Goal: Task Accomplishment & Management: Use online tool/utility

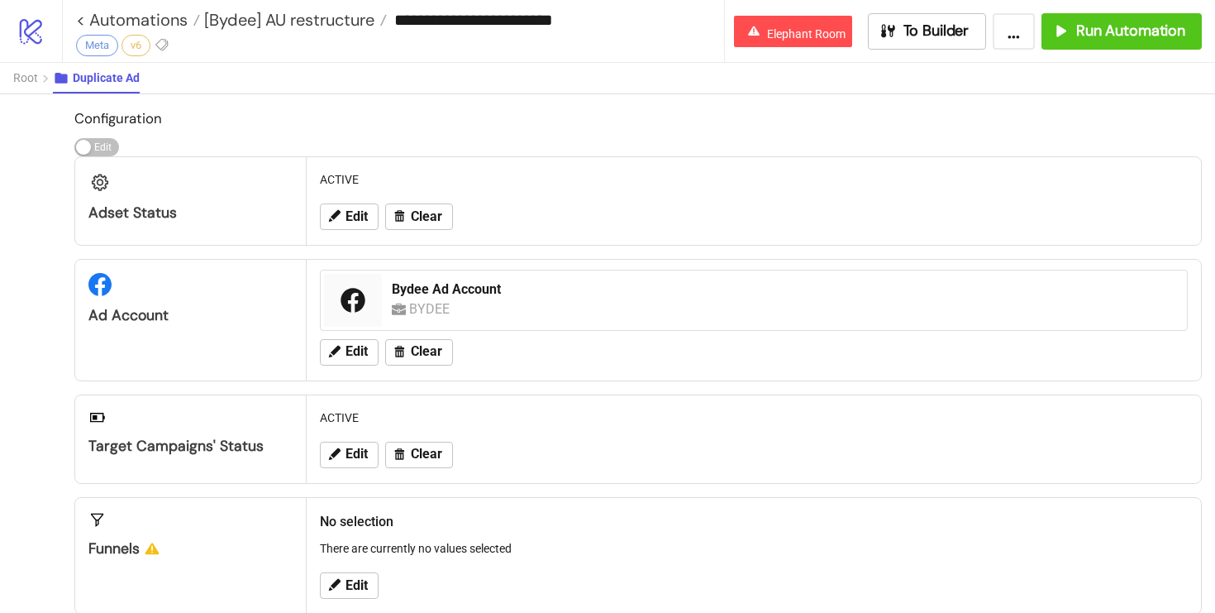
scroll to position [784, 0]
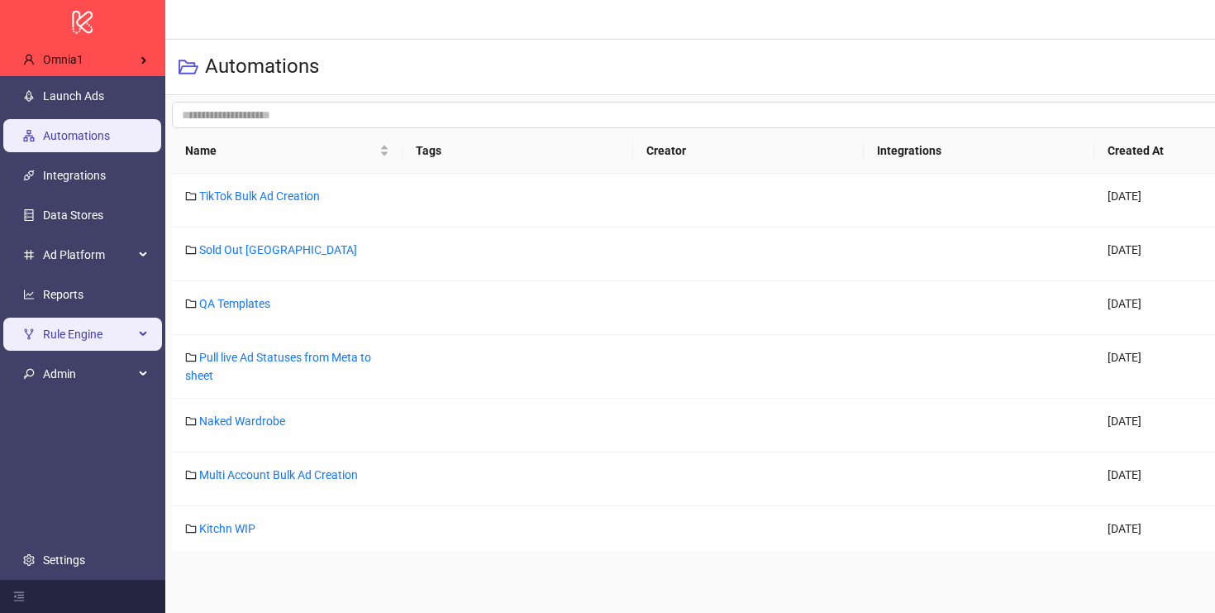
click at [93, 338] on span "Rule Engine" at bounding box center [88, 333] width 91 height 33
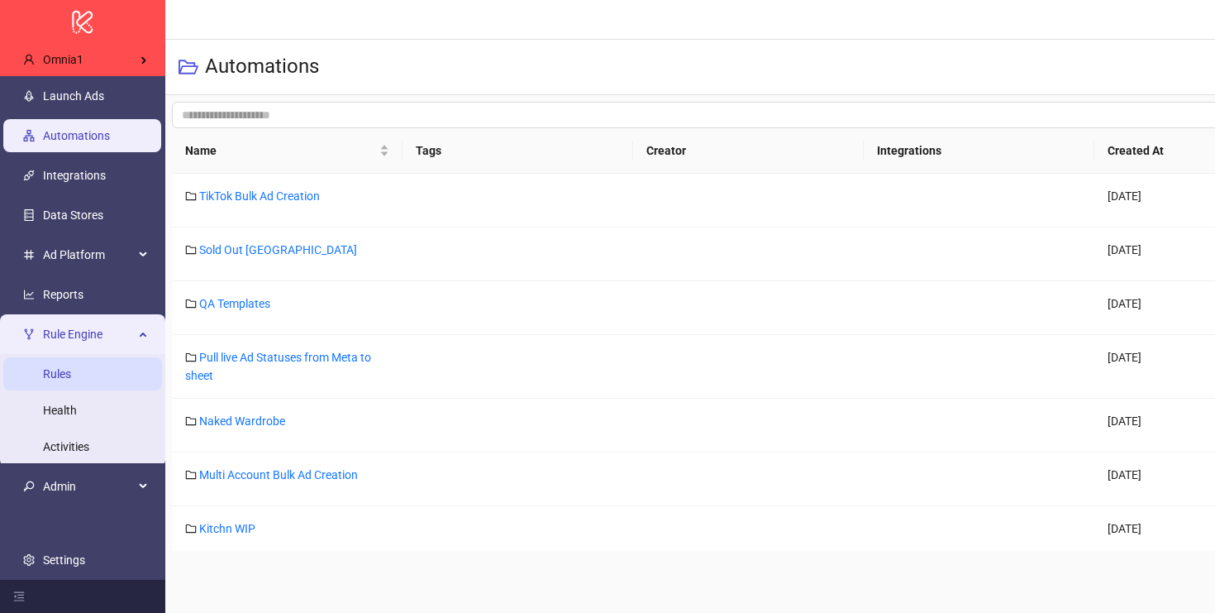
click at [71, 368] on link "Rules" at bounding box center [57, 373] width 28 height 13
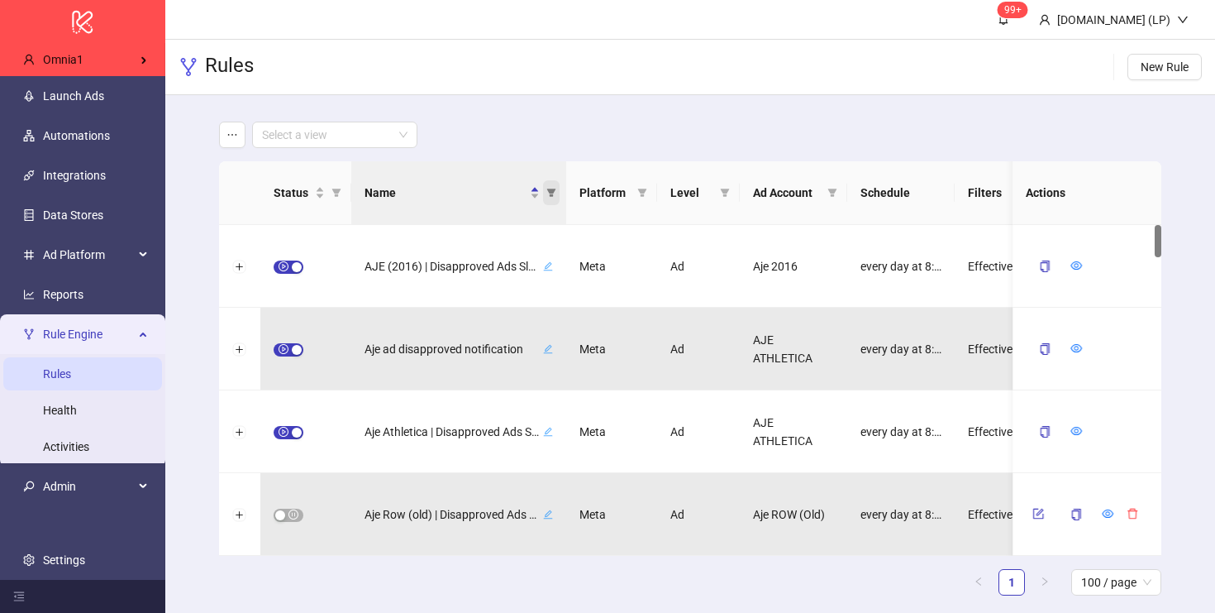
click at [546, 194] on icon "filter" at bounding box center [551, 193] width 10 height 10
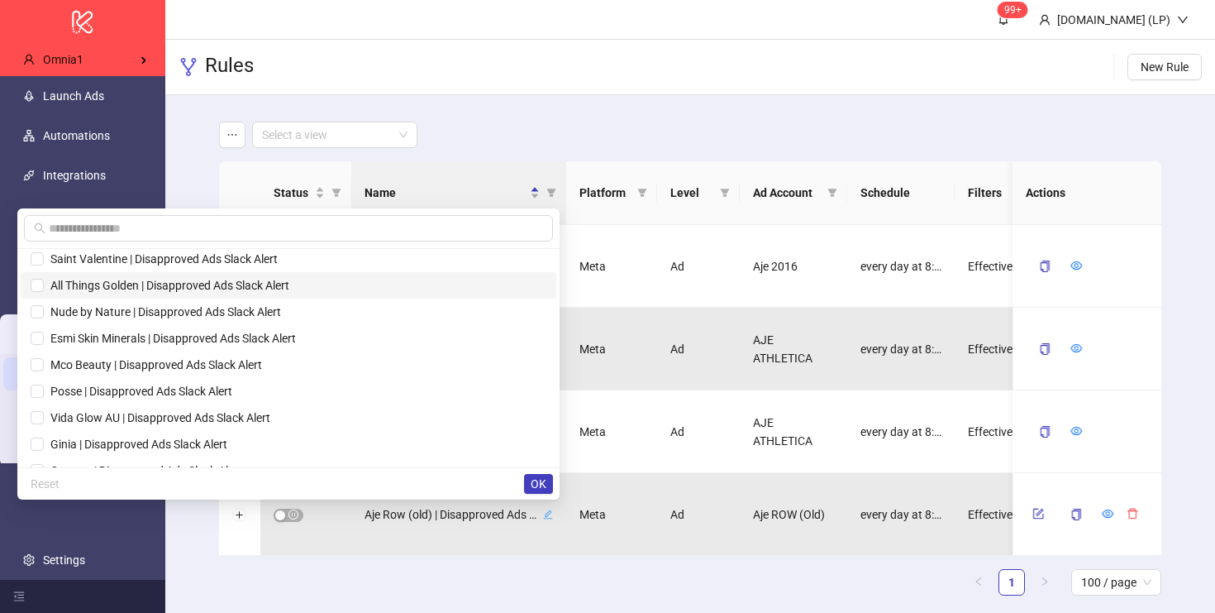
scroll to position [114, 0]
click at [345, 190] on th "Status" at bounding box center [305, 193] width 91 height 64
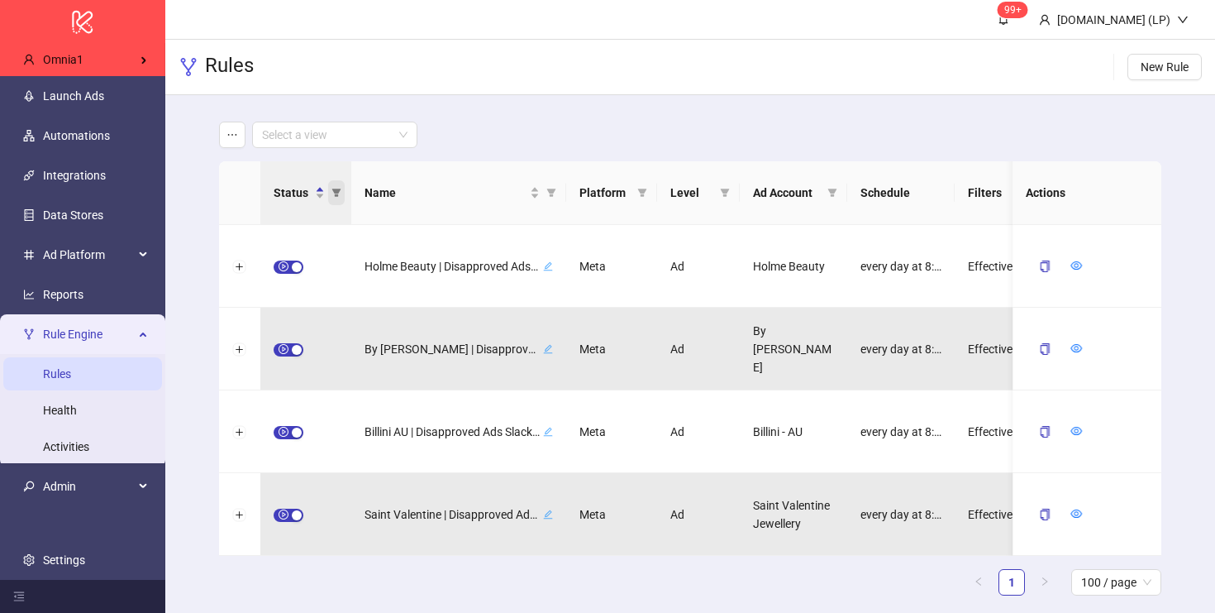
click at [337, 193] on icon "filter" at bounding box center [335, 192] width 9 height 8
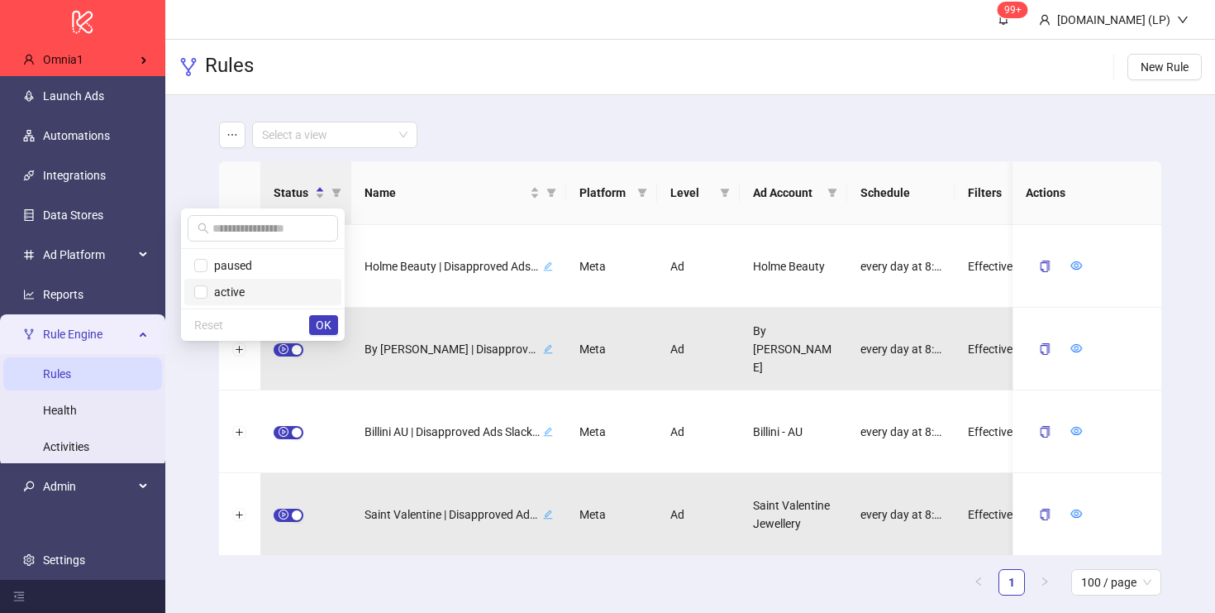
click at [218, 289] on span "active" at bounding box center [225, 291] width 37 height 13
click at [326, 321] on span "OK" at bounding box center [324, 324] width 16 height 13
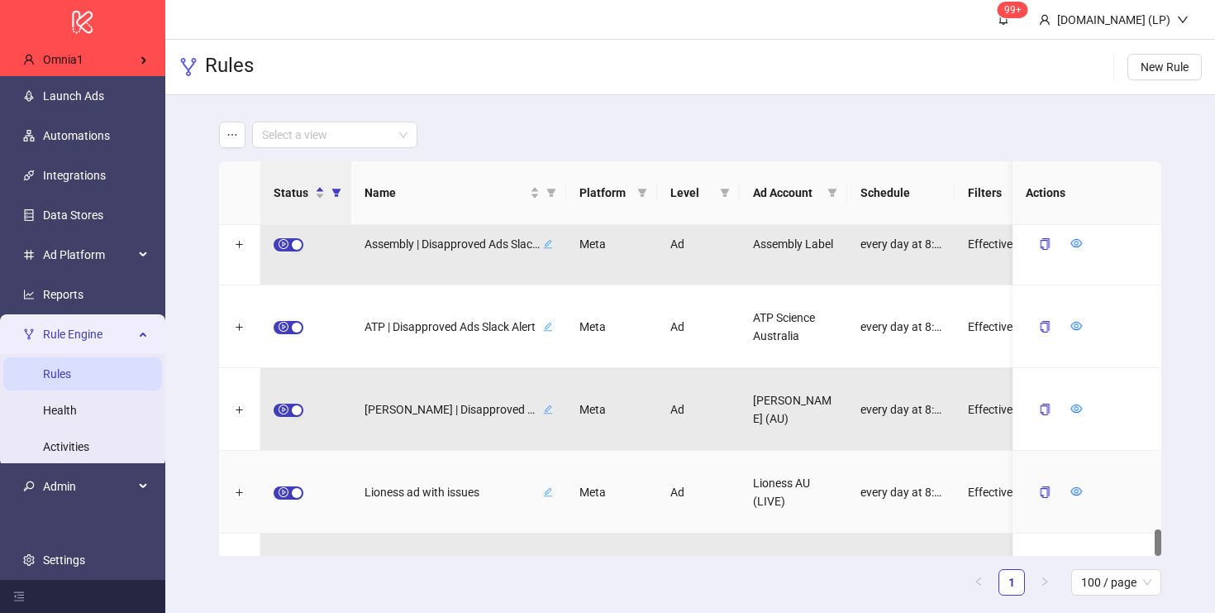
scroll to position [3803, 0]
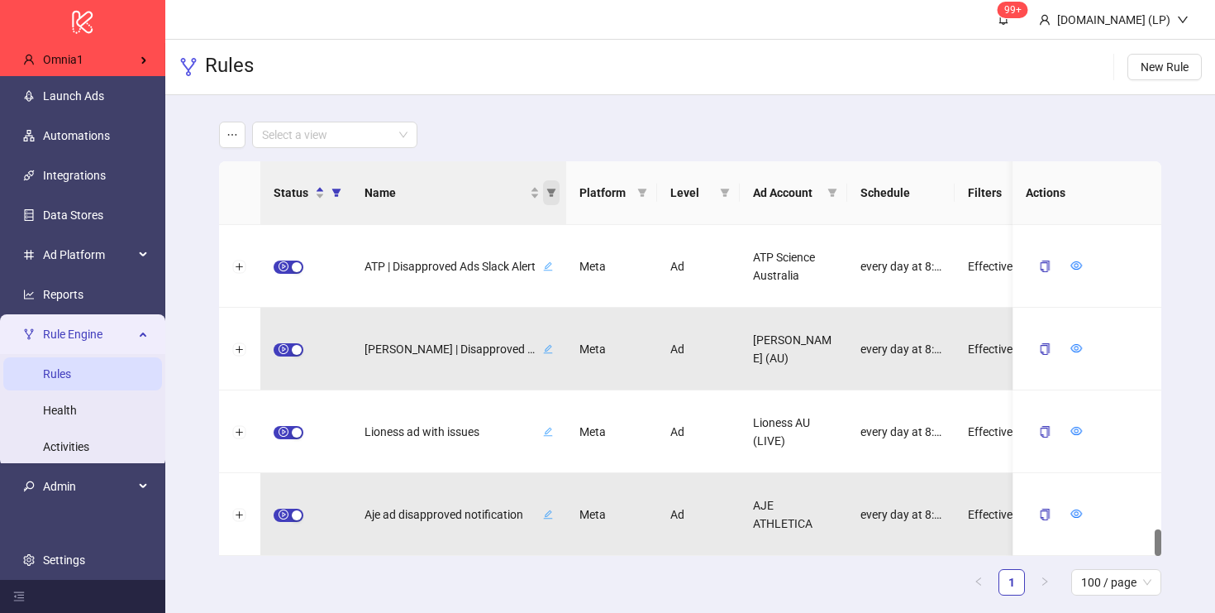
click at [546, 192] on span "Name" at bounding box center [551, 192] width 17 height 25
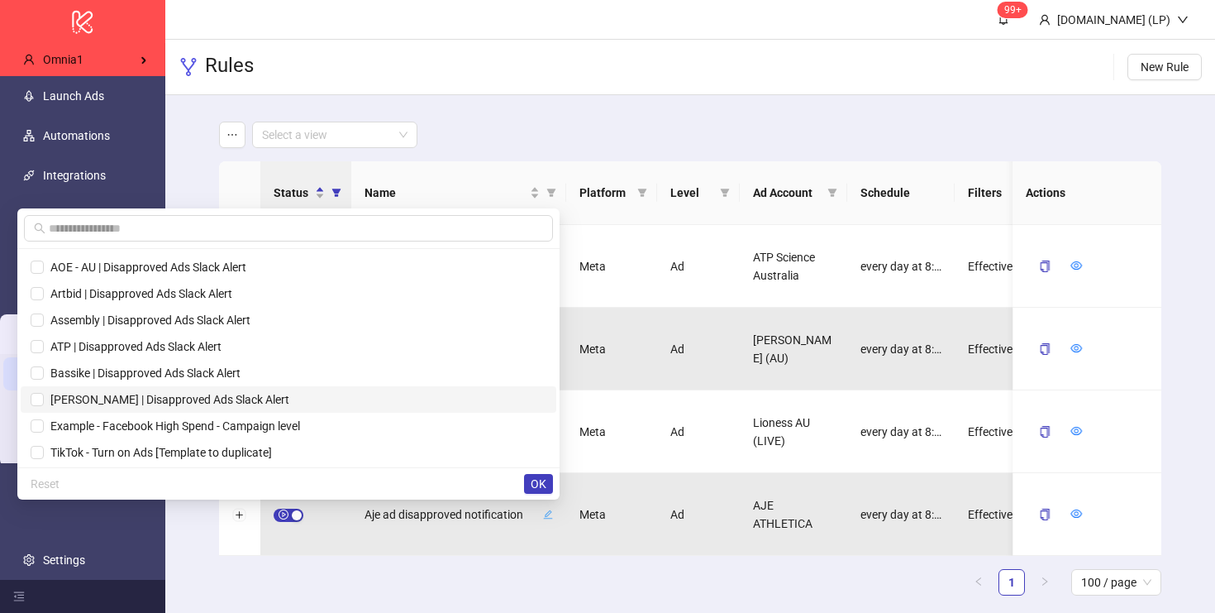
scroll to position [1534, 0]
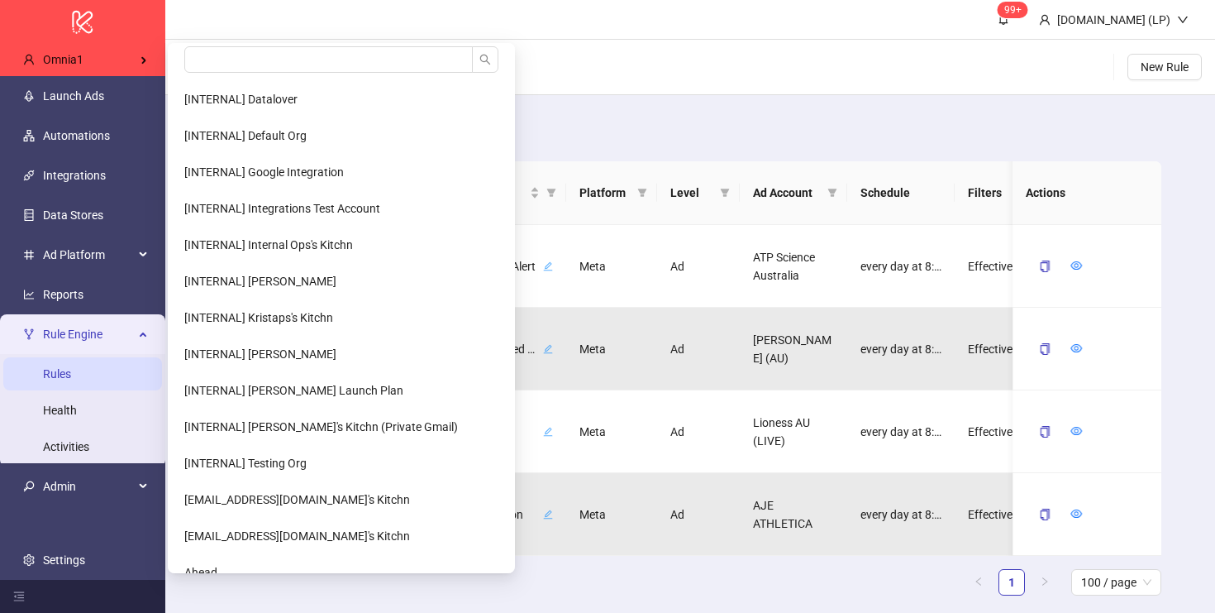
click at [258, 44] on ul "[INTERNAL] Datalover [INTERNAL] Default Org [INTERNAL] Google Integration [INTE…" at bounding box center [341, 308] width 347 height 530
click at [246, 61] on input "search" at bounding box center [328, 59] width 289 height 26
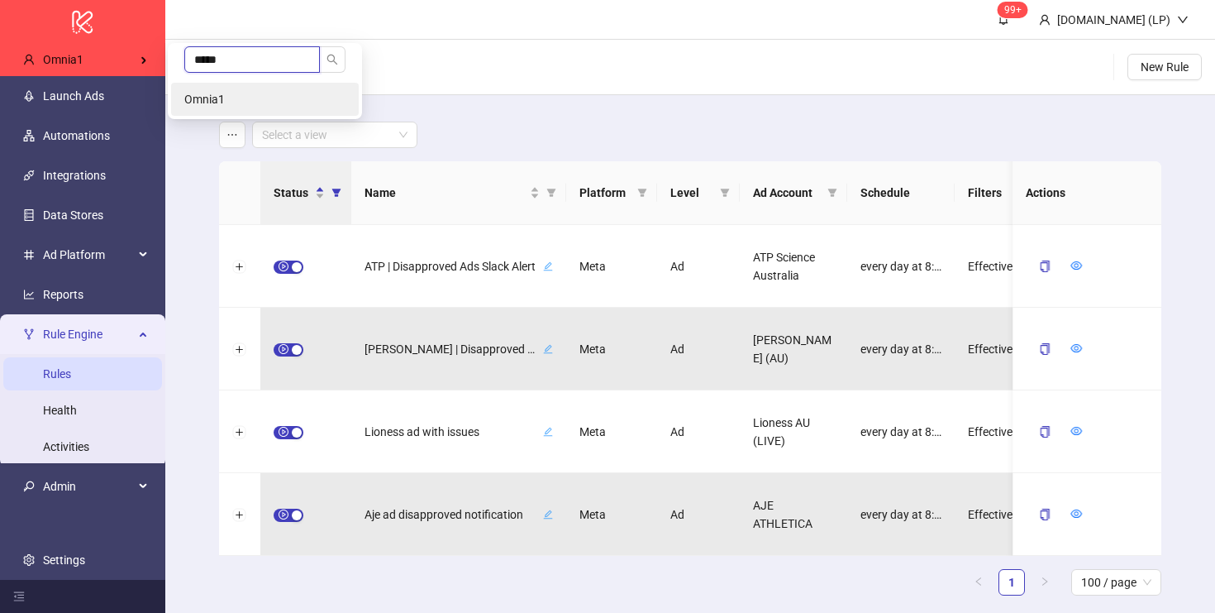
type input "*****"
click at [250, 83] on li "Omnia1" at bounding box center [265, 99] width 188 height 33
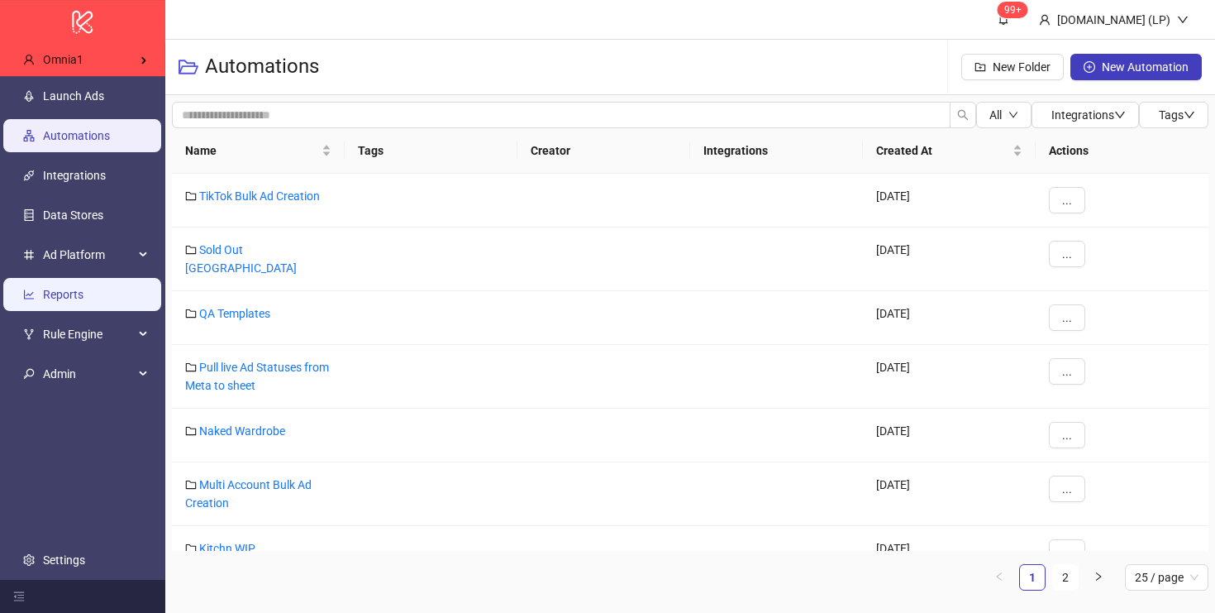
click at [55, 290] on link "Reports" at bounding box center [63, 294] width 41 height 13
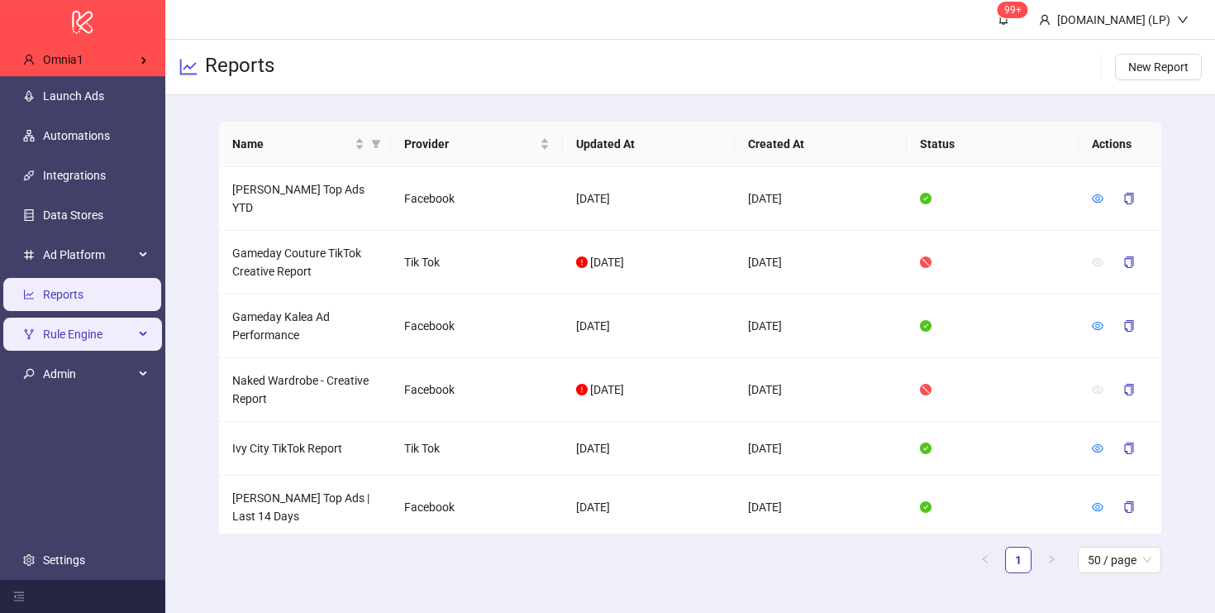
click at [79, 339] on span "Rule Engine" at bounding box center [88, 333] width 91 height 33
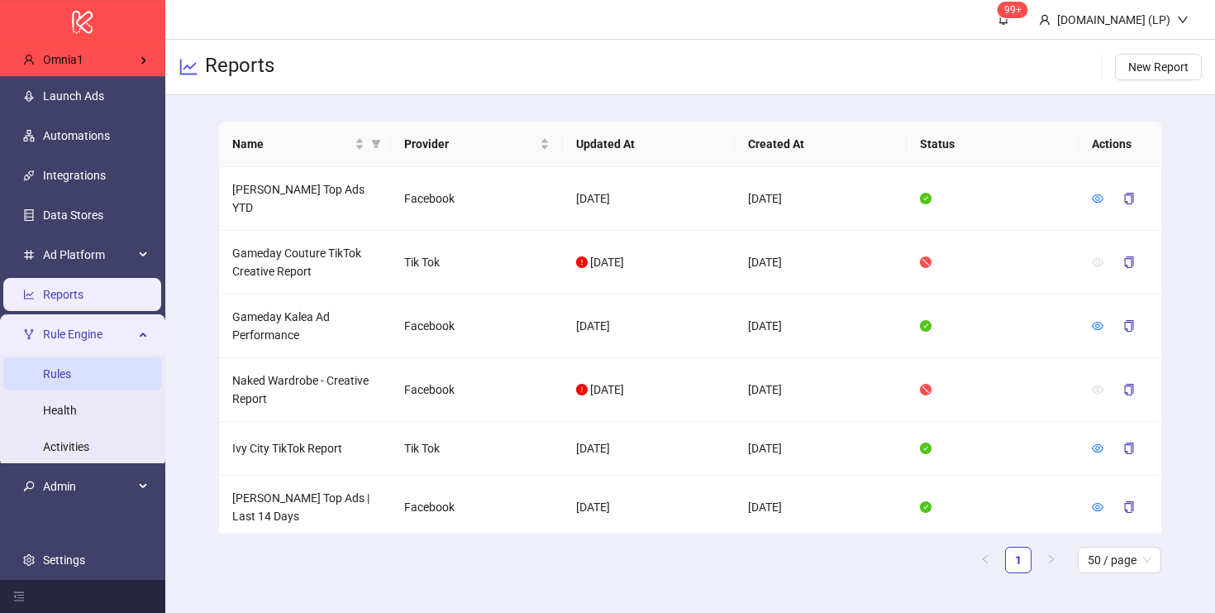
click at [71, 367] on link "Rules" at bounding box center [57, 373] width 28 height 13
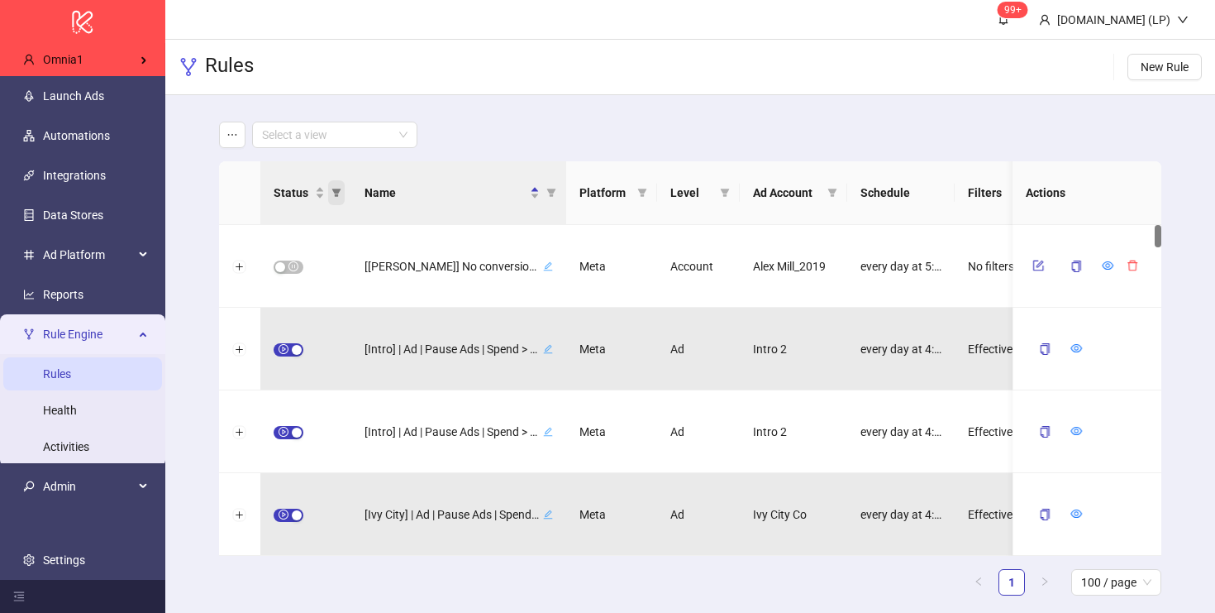
click at [341, 191] on icon "filter" at bounding box center [336, 193] width 10 height 10
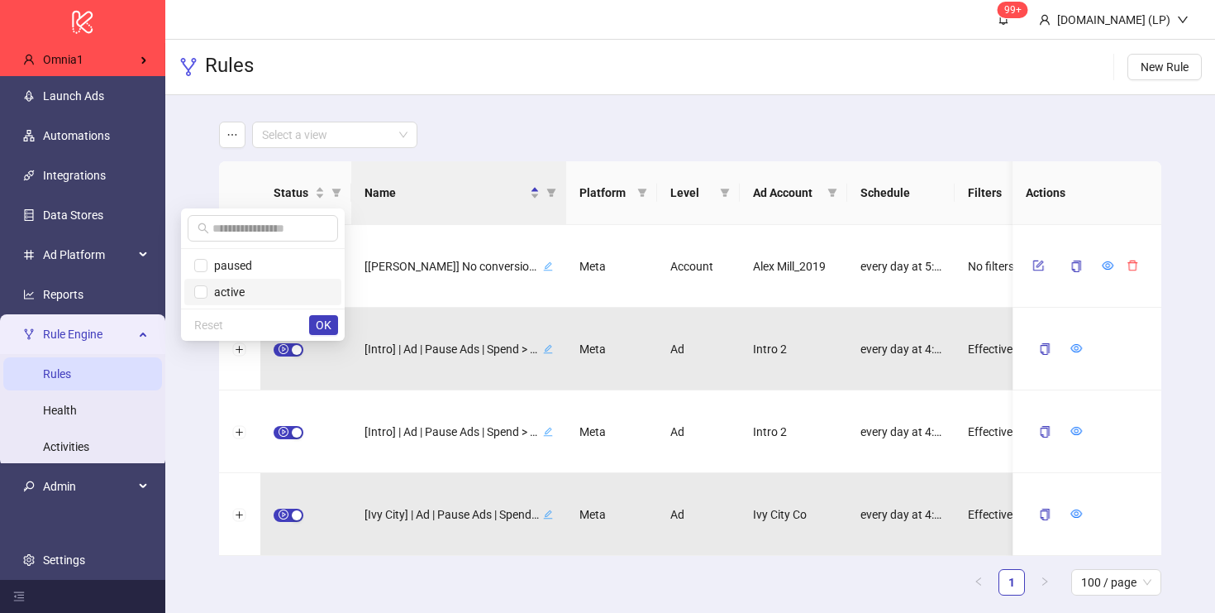
click at [226, 296] on span "active" at bounding box center [225, 291] width 37 height 13
click at [322, 320] on span "OK" at bounding box center [324, 324] width 16 height 13
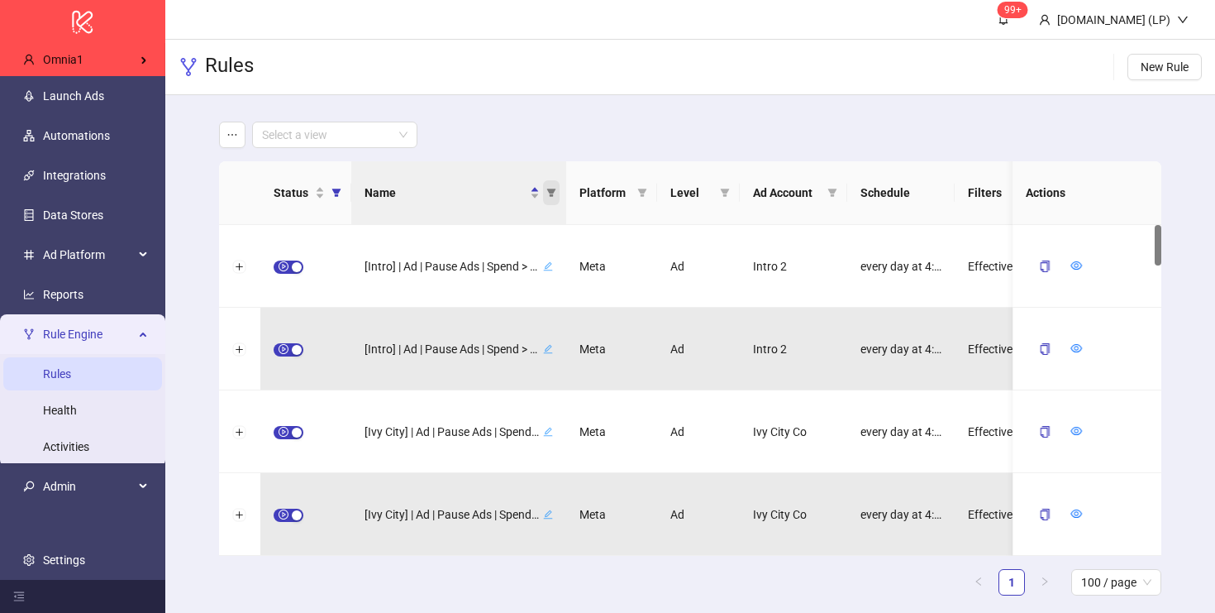
click at [553, 200] on span "Name" at bounding box center [551, 192] width 17 height 25
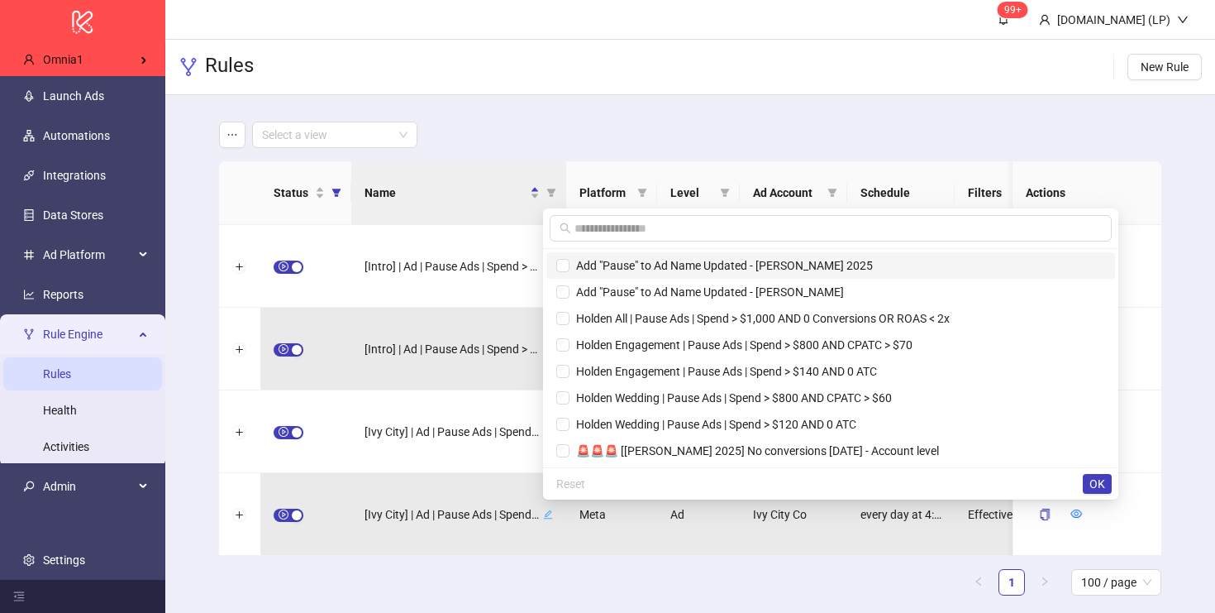
click at [632, 270] on span "Add "Pause" to Ad Name Updated - Alex Mill 2025" at bounding box center [721, 265] width 303 height 13
click at [626, 289] on span "Add "Pause" to Ad Name Updated - Kate McLeod" at bounding box center [707, 291] width 274 height 13
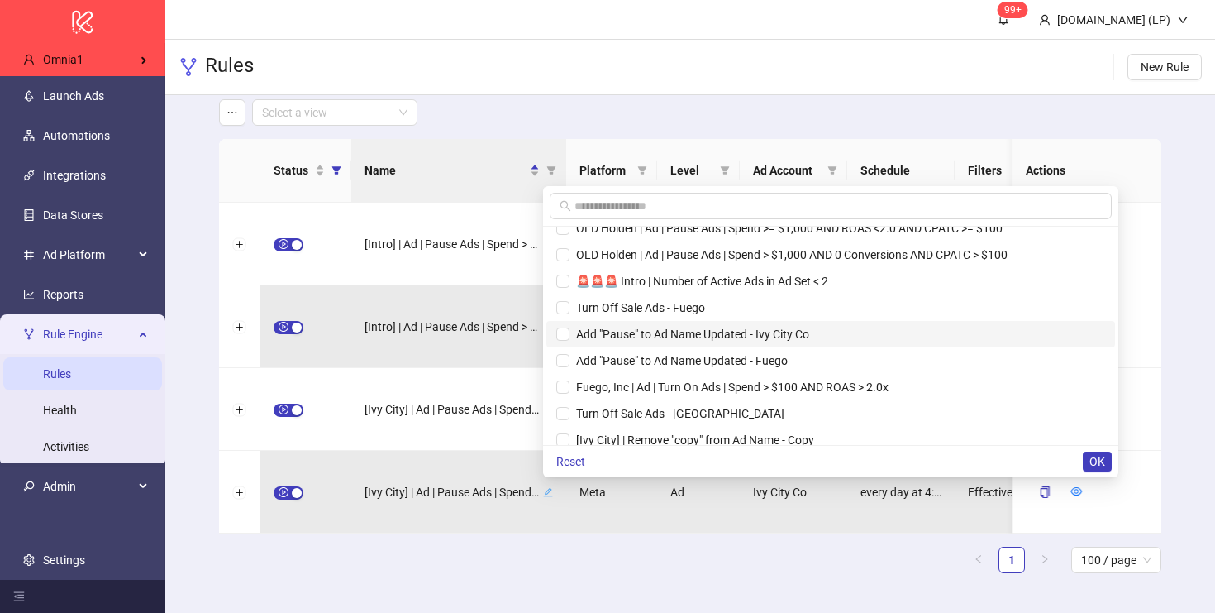
scroll to position [281, 0]
click at [642, 337] on span "Add "Pause" to Ad Name Updated - Ivy City Co" at bounding box center [690, 332] width 240 height 13
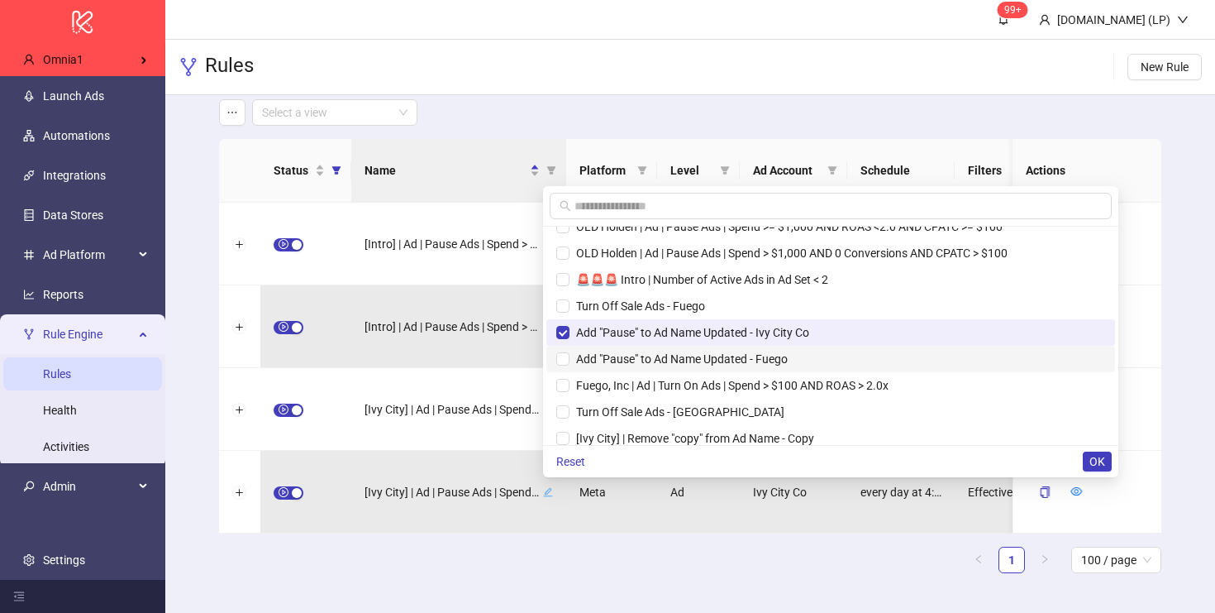
click at [642, 356] on span "Add "Pause" to Ad Name Updated - Fuego" at bounding box center [679, 358] width 218 height 13
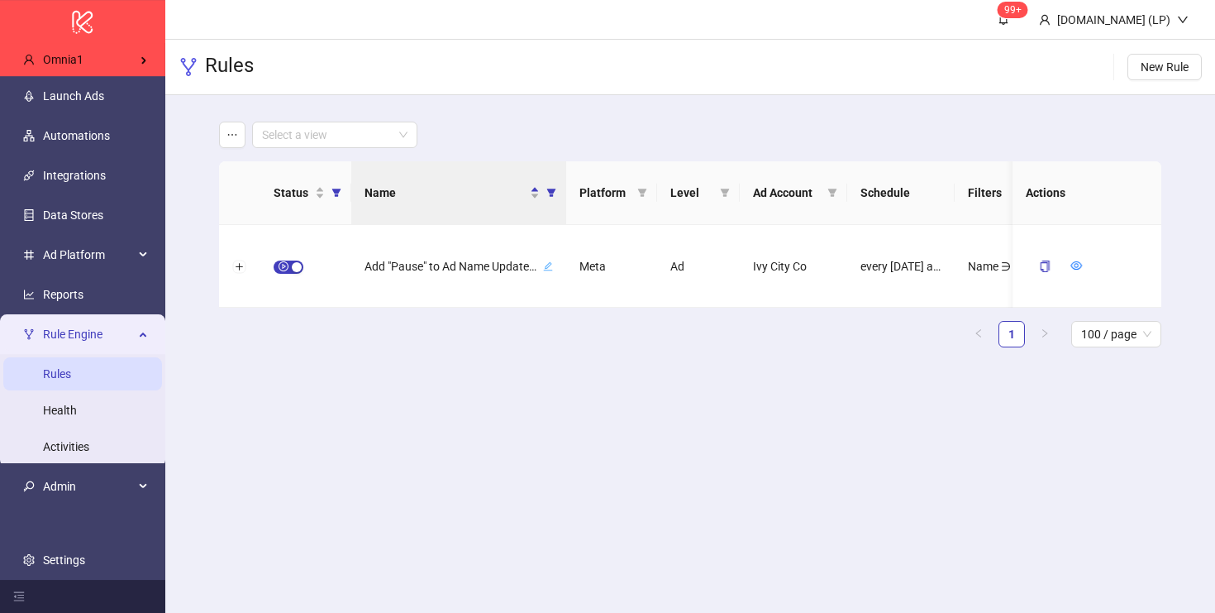
scroll to position [1948, 0]
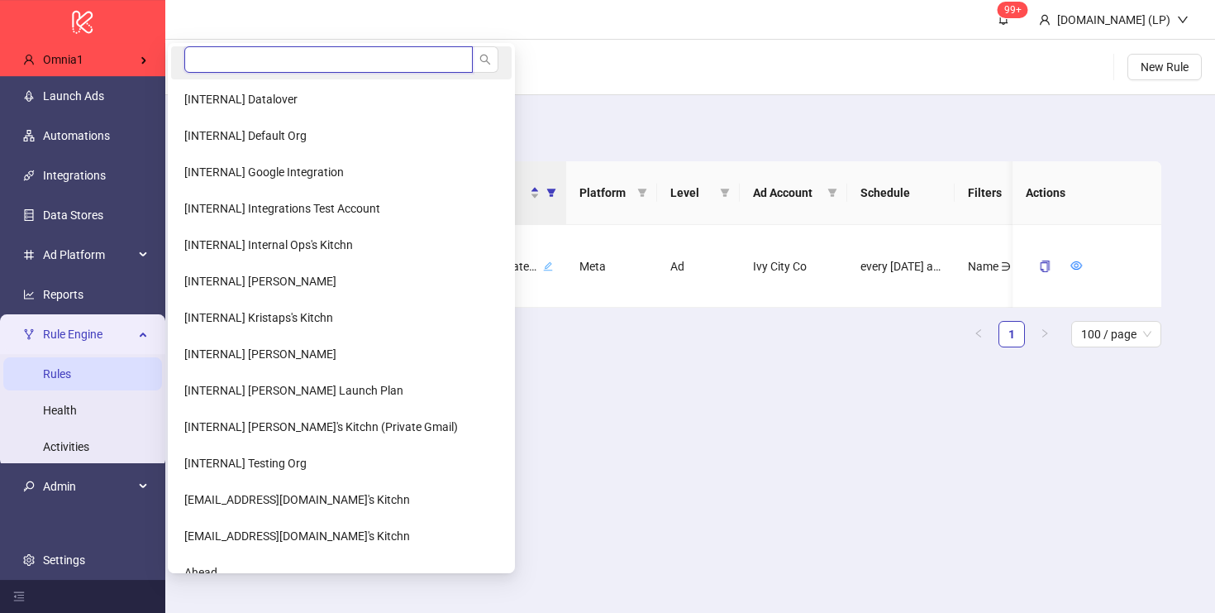
click at [262, 64] on input "search" at bounding box center [328, 59] width 289 height 26
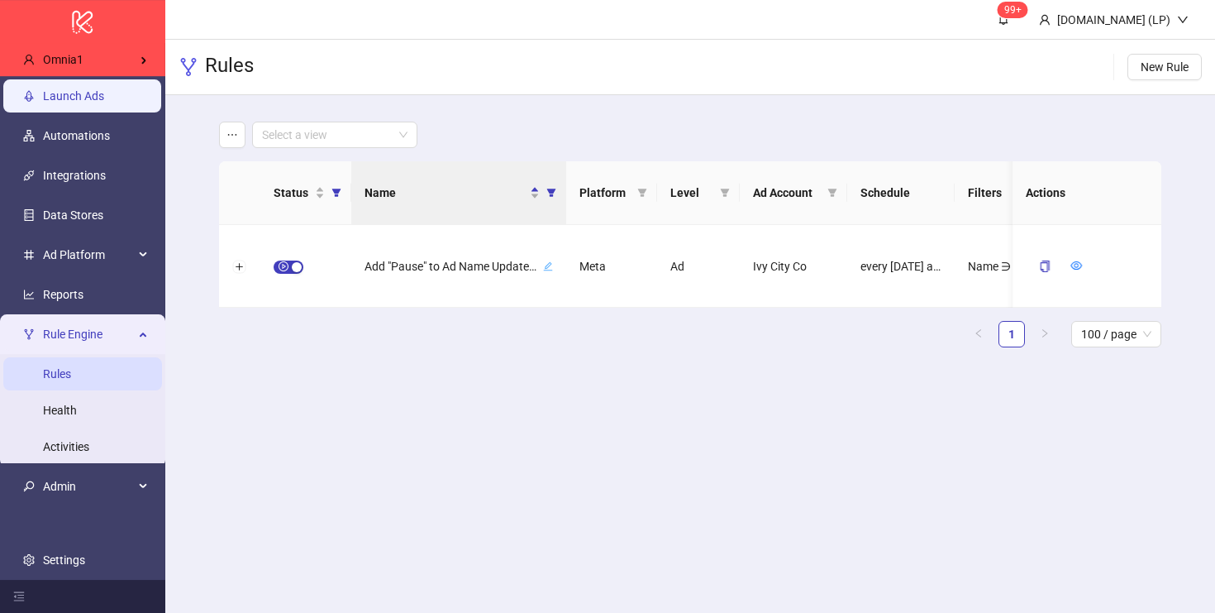
click at [104, 96] on link "Launch Ads" at bounding box center [73, 95] width 61 height 13
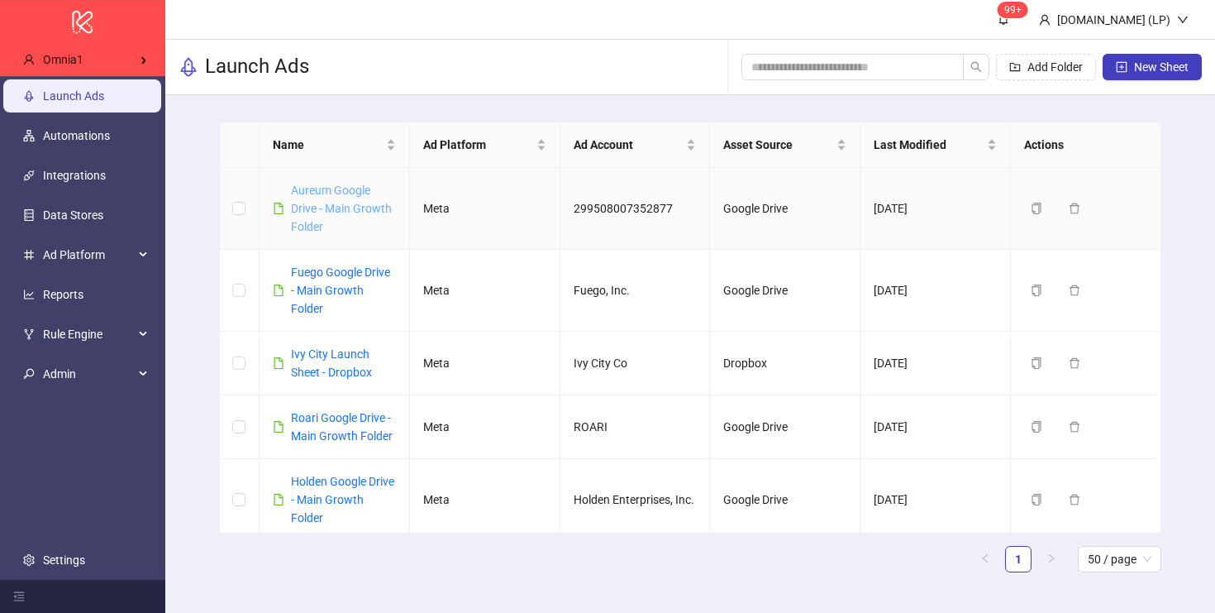
click at [337, 189] on link "Aureum Google Drive - Main Growth Folder" at bounding box center [341, 209] width 101 height 50
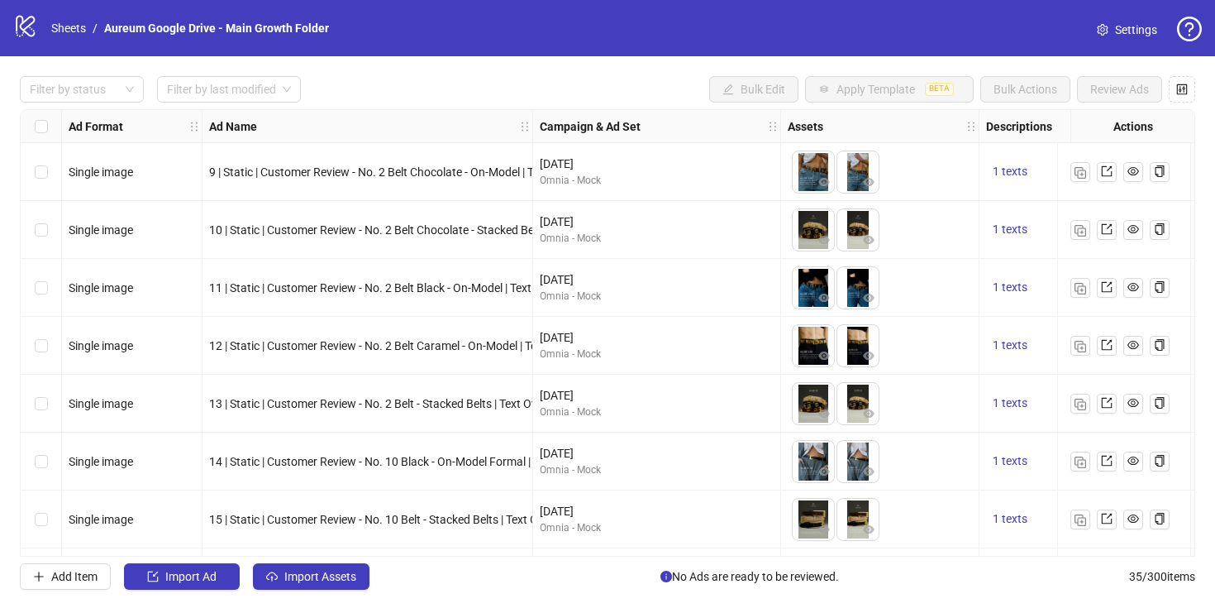
click at [1106, 32] on icon "setting" at bounding box center [1102, 30] width 11 height 12
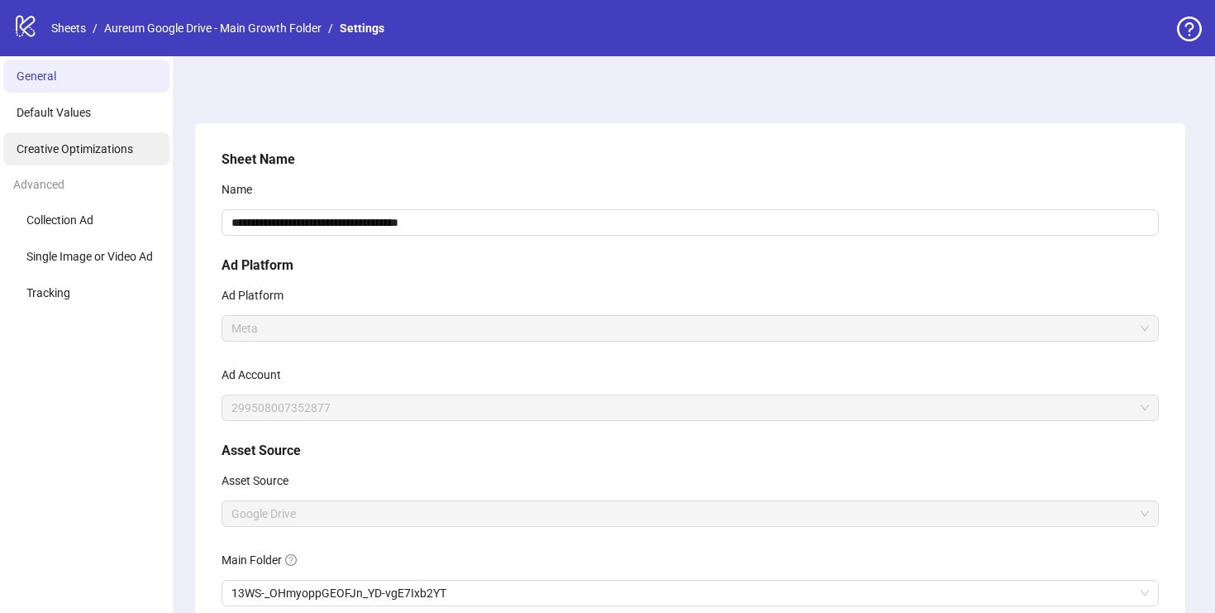
click at [84, 135] on li "Creative Optimizations" at bounding box center [86, 148] width 166 height 33
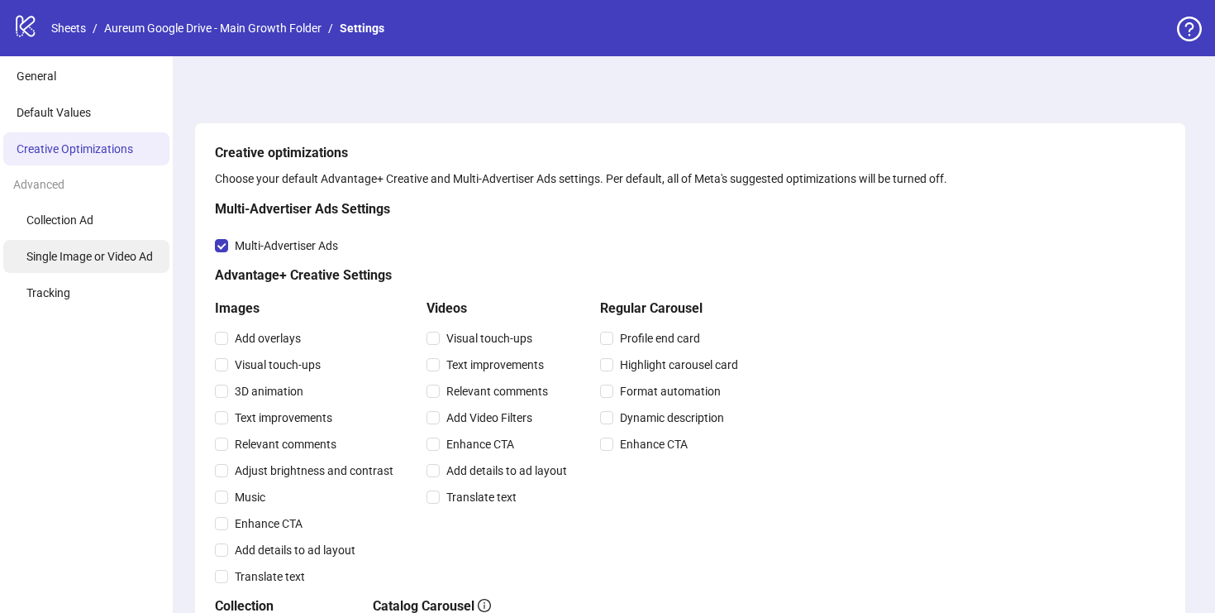
click at [69, 269] on li "Single Image or Video Ad" at bounding box center [86, 256] width 166 height 33
